Goal: Find specific page/section: Find specific page/section

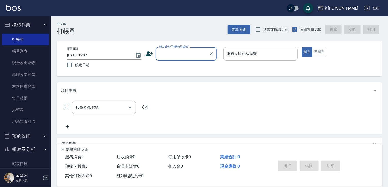
scroll to position [20, 0]
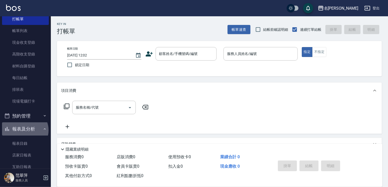
click at [24, 130] on button "報表及分析" at bounding box center [25, 128] width 47 height 13
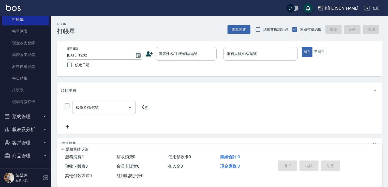
scroll to position [19, 0]
click at [23, 128] on button "報表及分析" at bounding box center [25, 129] width 47 height 13
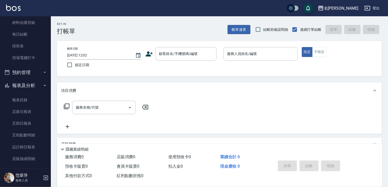
scroll to position [68, 0]
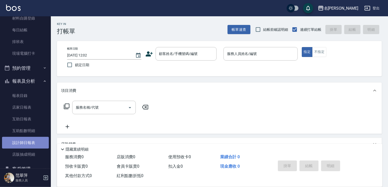
click at [35, 144] on link "設計師日報表" at bounding box center [25, 143] width 47 height 12
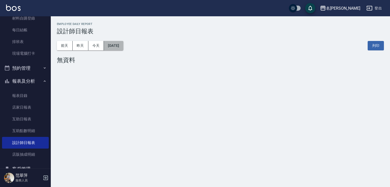
click at [123, 48] on button "[DATE]" at bounding box center [113, 45] width 19 height 9
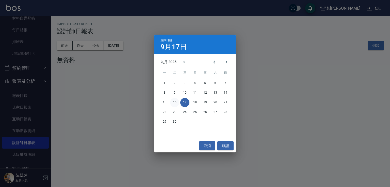
click at [177, 102] on button "16" at bounding box center [174, 102] width 9 height 9
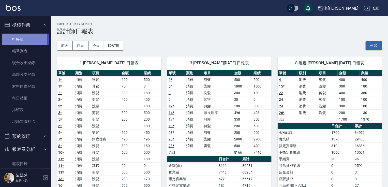
click at [22, 39] on link "打帳單" at bounding box center [25, 40] width 47 height 12
